Goal: Transaction & Acquisition: Purchase product/service

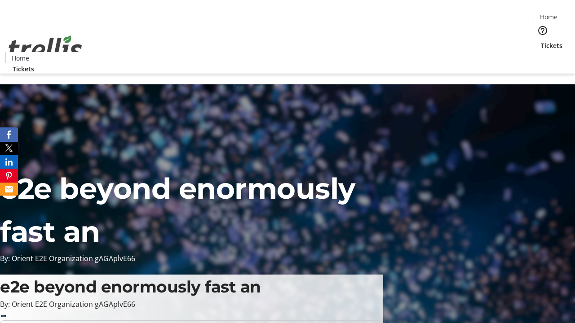
click at [540, 41] on span "Tickets" at bounding box center [551, 45] width 22 height 9
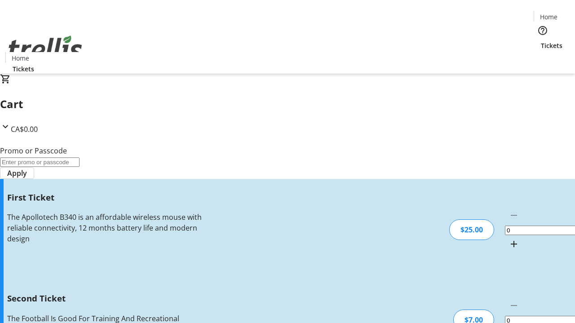
click at [508, 239] on mat-icon "Increment by one" at bounding box center [513, 244] width 11 height 11
type input "1"
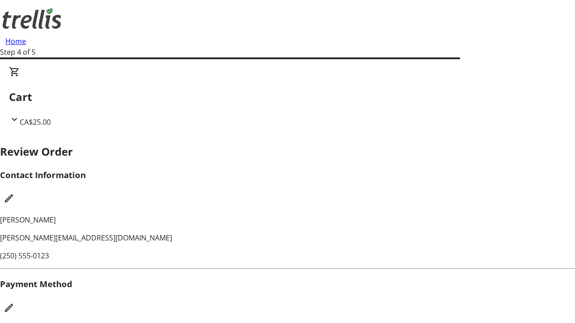
click at [14, 303] on mat-icon "Edit Payment Method" at bounding box center [9, 308] width 11 height 11
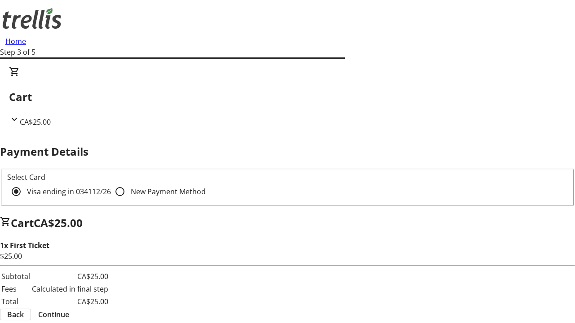
click at [111, 183] on input "New Payment Method" at bounding box center [120, 192] width 18 height 18
radio input "true"
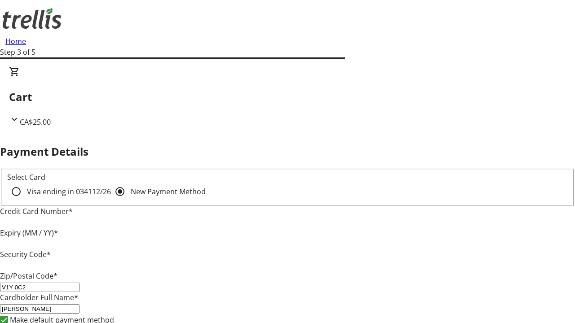
type input "V1Y 0C2"
